Goal: Transaction & Acquisition: Purchase product/service

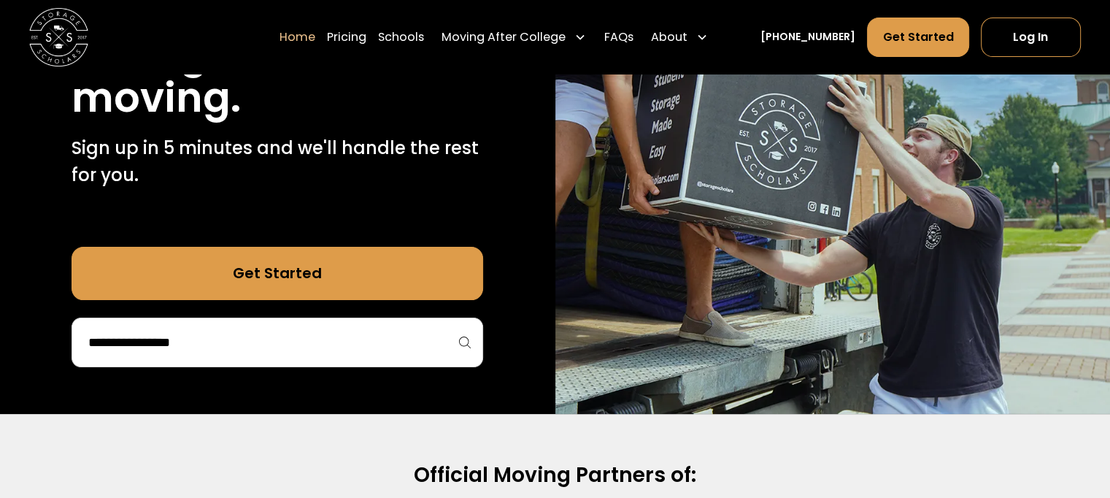
scroll to position [301, 0]
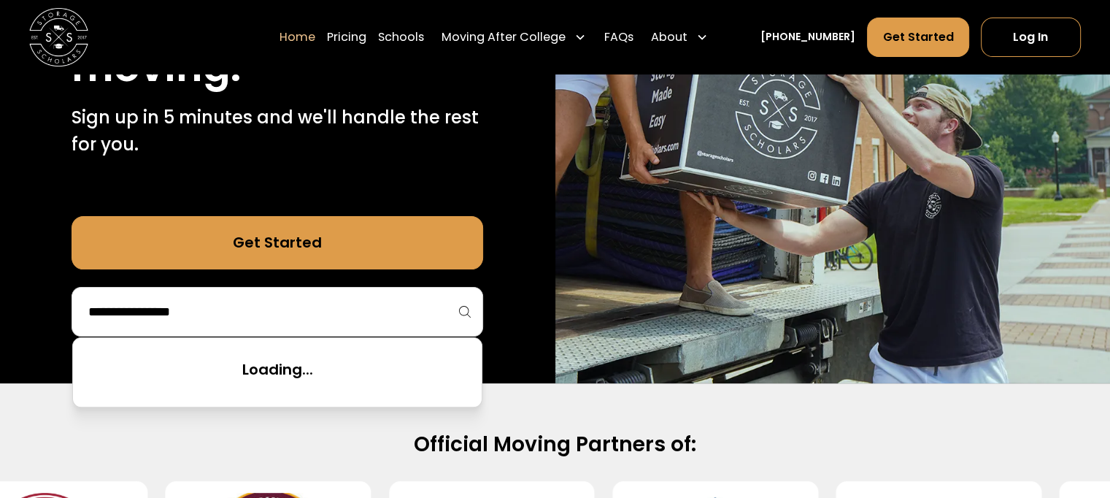
click at [315, 316] on input "search" at bounding box center [277, 311] width 381 height 25
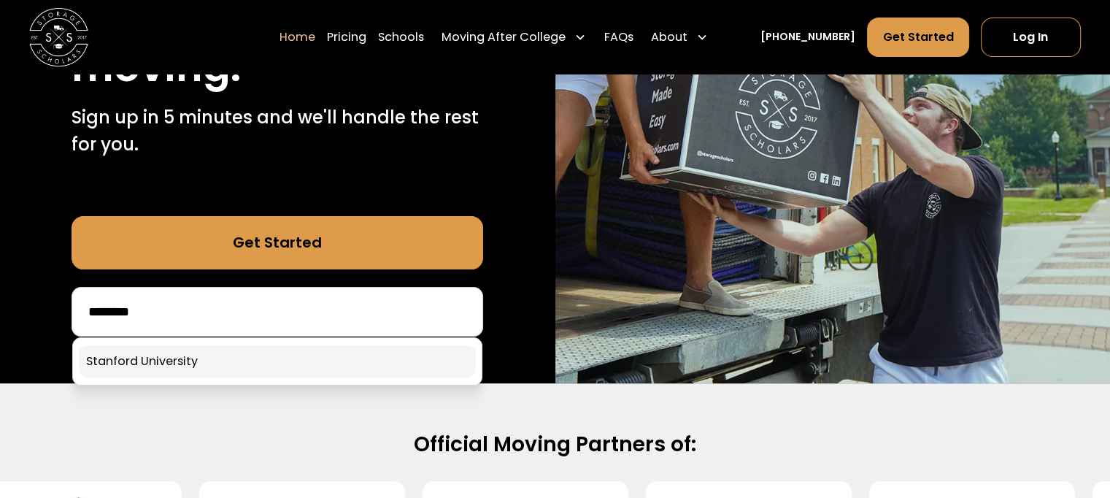
type input "********"
click at [244, 365] on link at bounding box center [277, 361] width 397 height 32
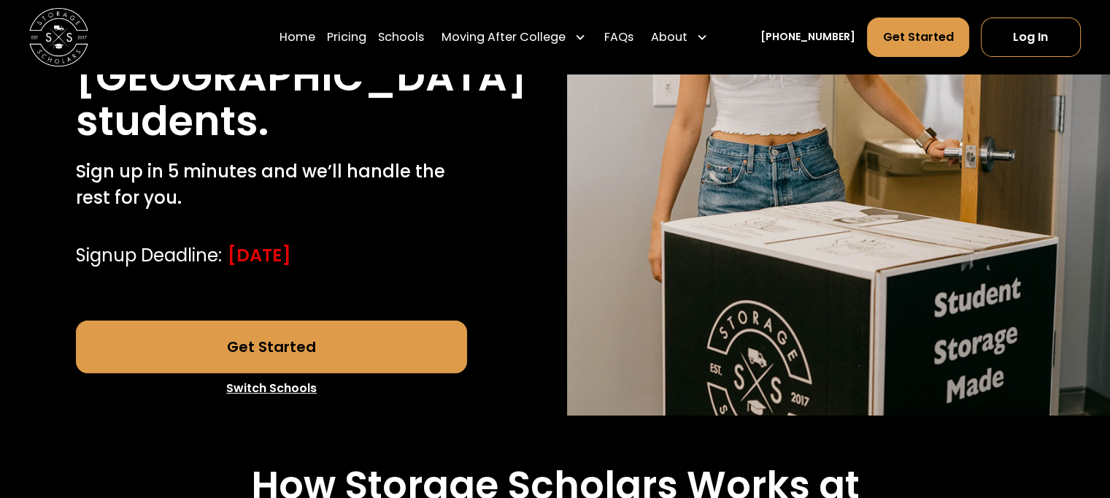
scroll to position [337, 0]
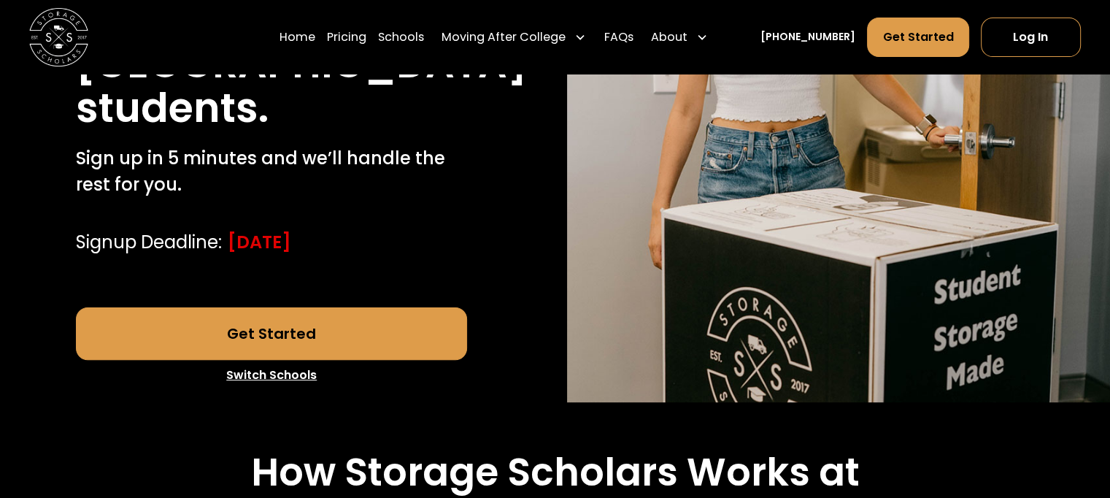
click at [390, 360] on link "Get Started" at bounding box center [271, 333] width 391 height 53
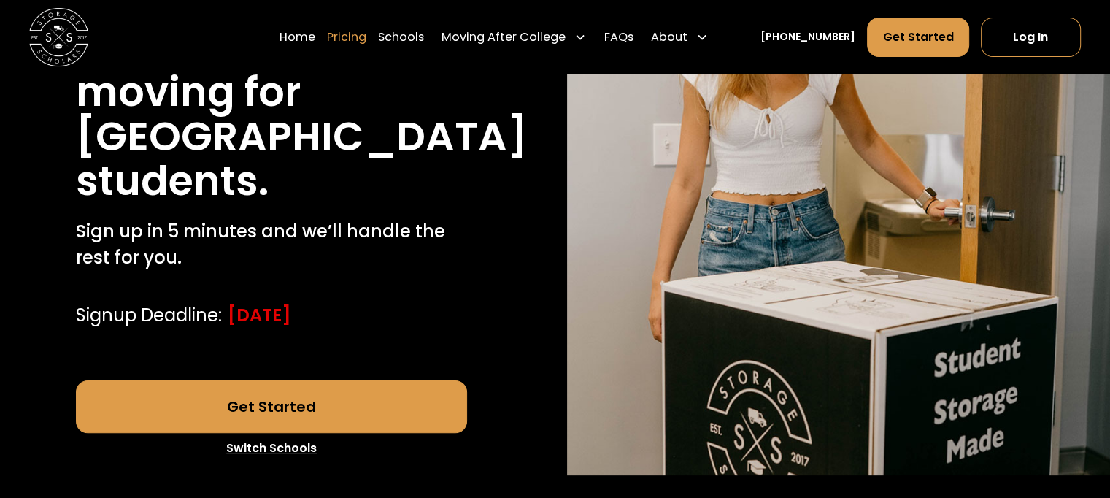
click at [366, 37] on link "Pricing" at bounding box center [346, 36] width 39 height 41
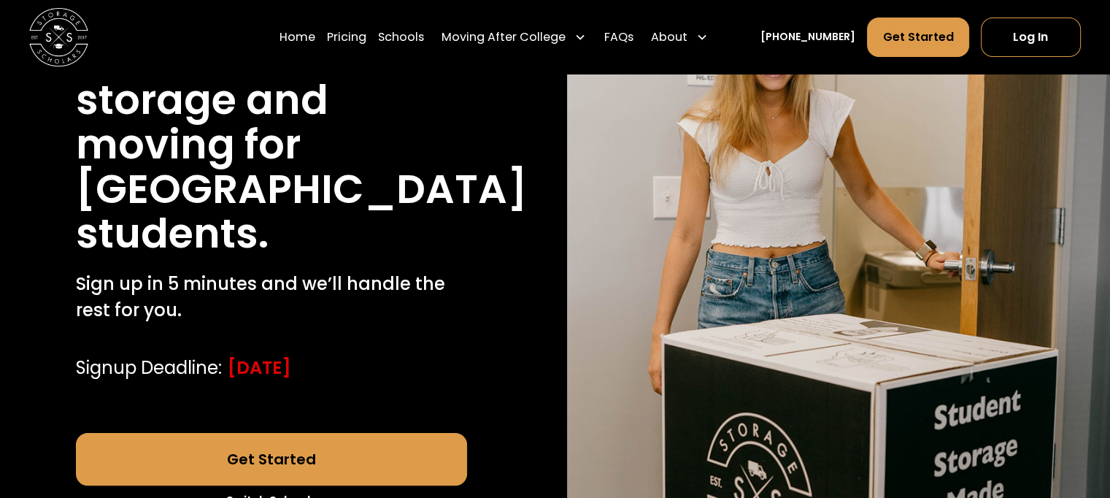
scroll to position [131, 0]
